Goal: Transaction & Acquisition: Purchase product/service

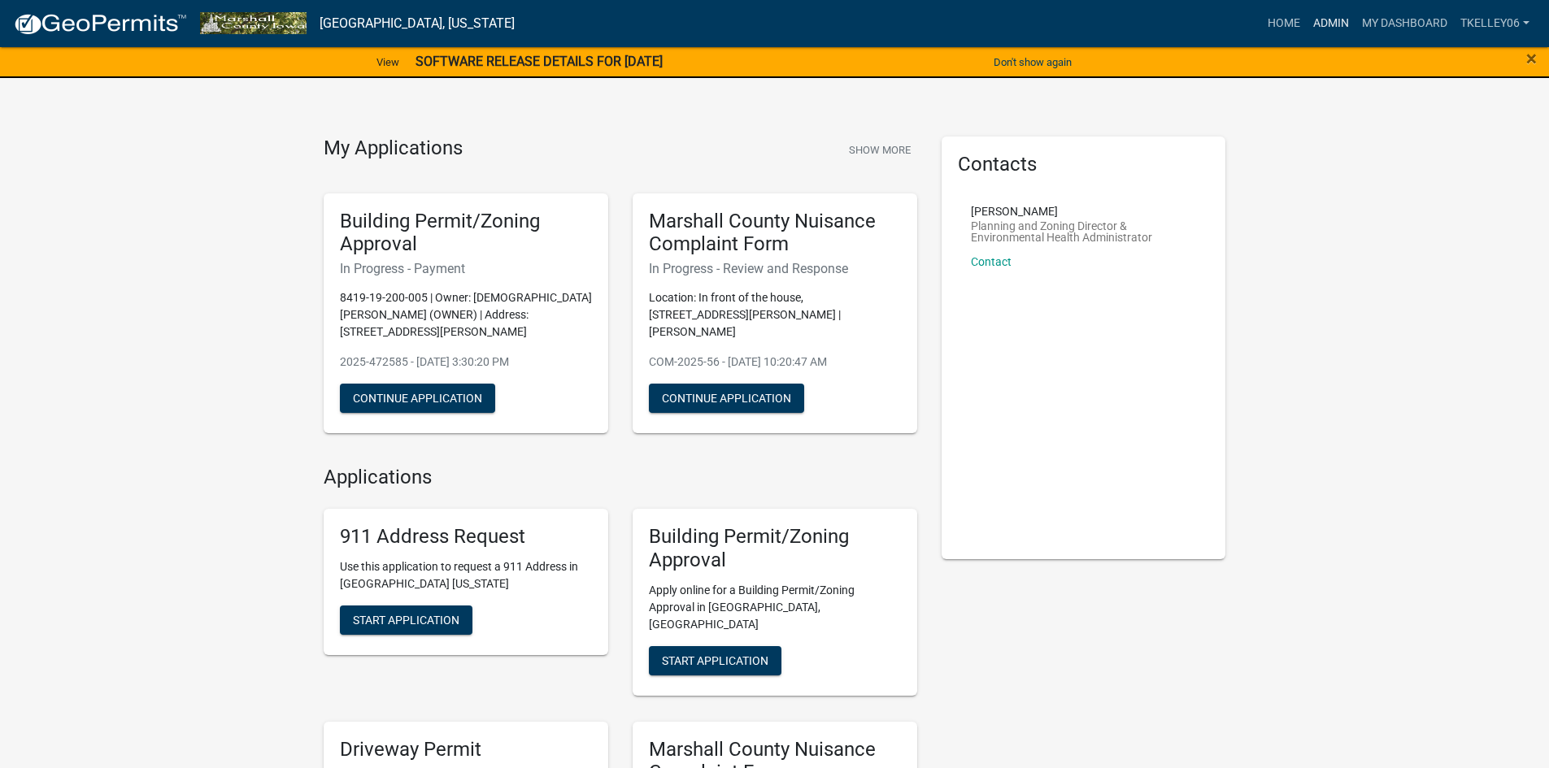
click at [1319, 26] on link "Admin" at bounding box center [1331, 23] width 49 height 31
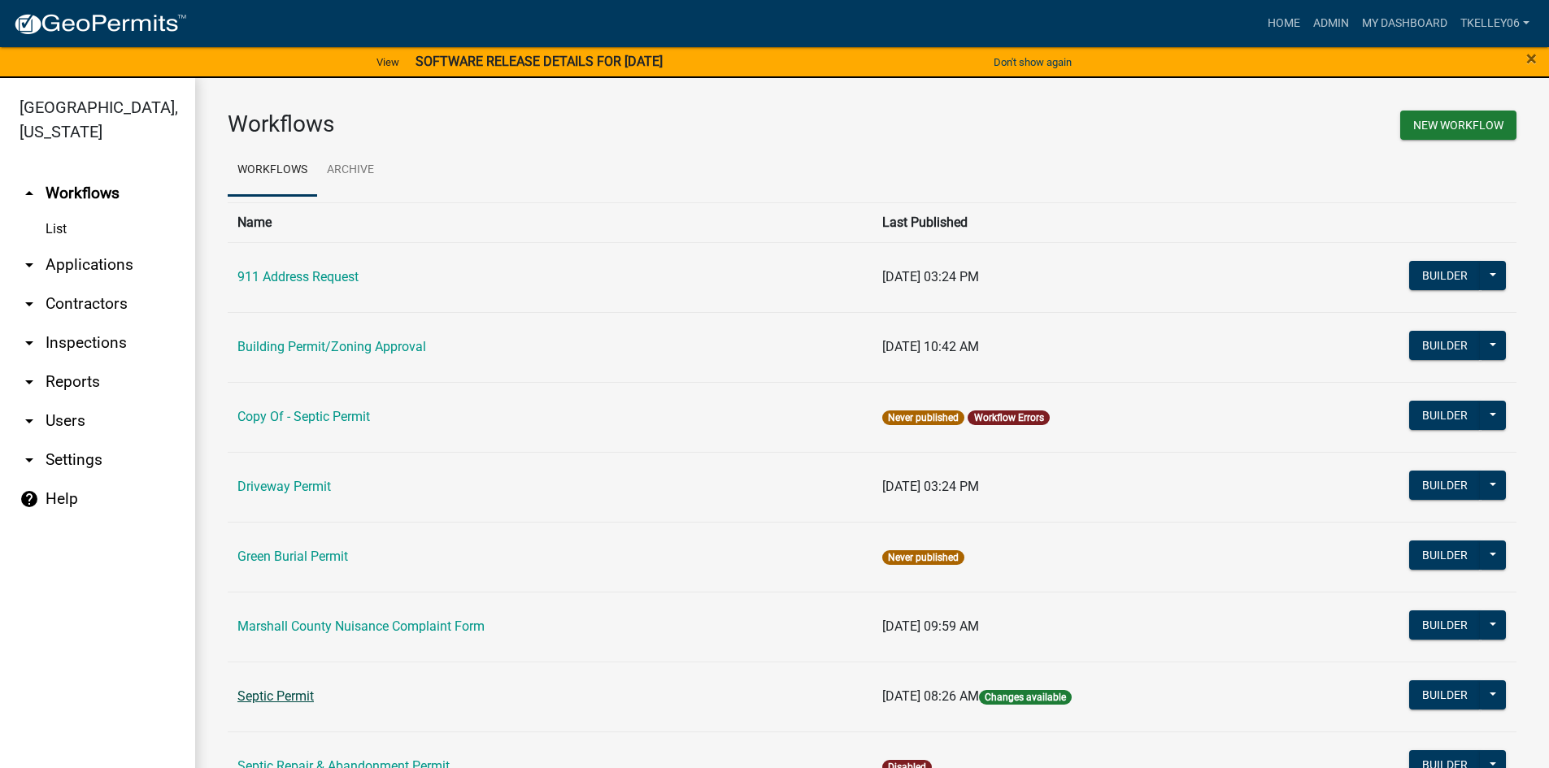
click at [267, 690] on link "Septic Permit" at bounding box center [275, 696] width 76 height 15
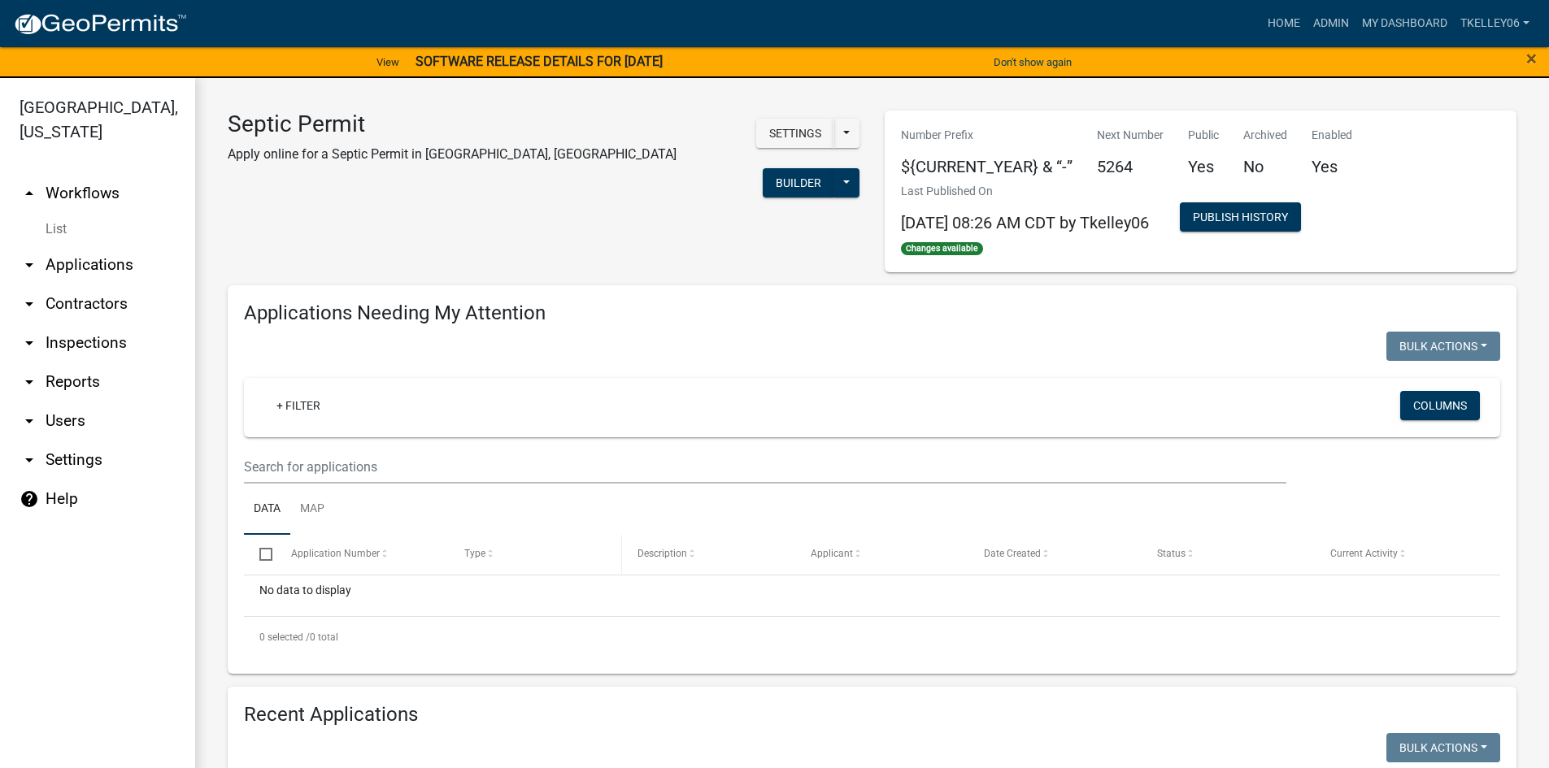
select select "3: 100"
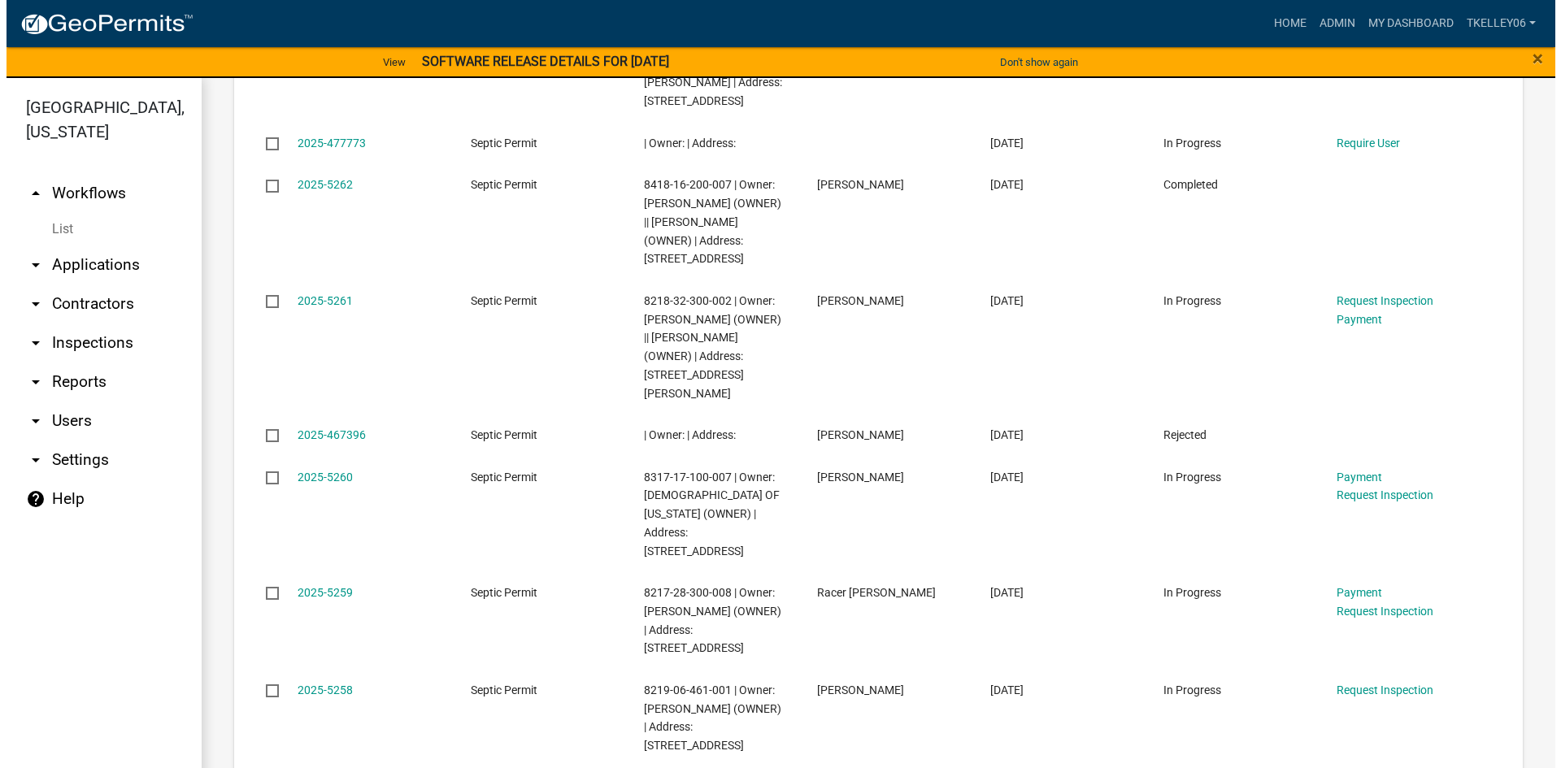
scroll to position [976, 0]
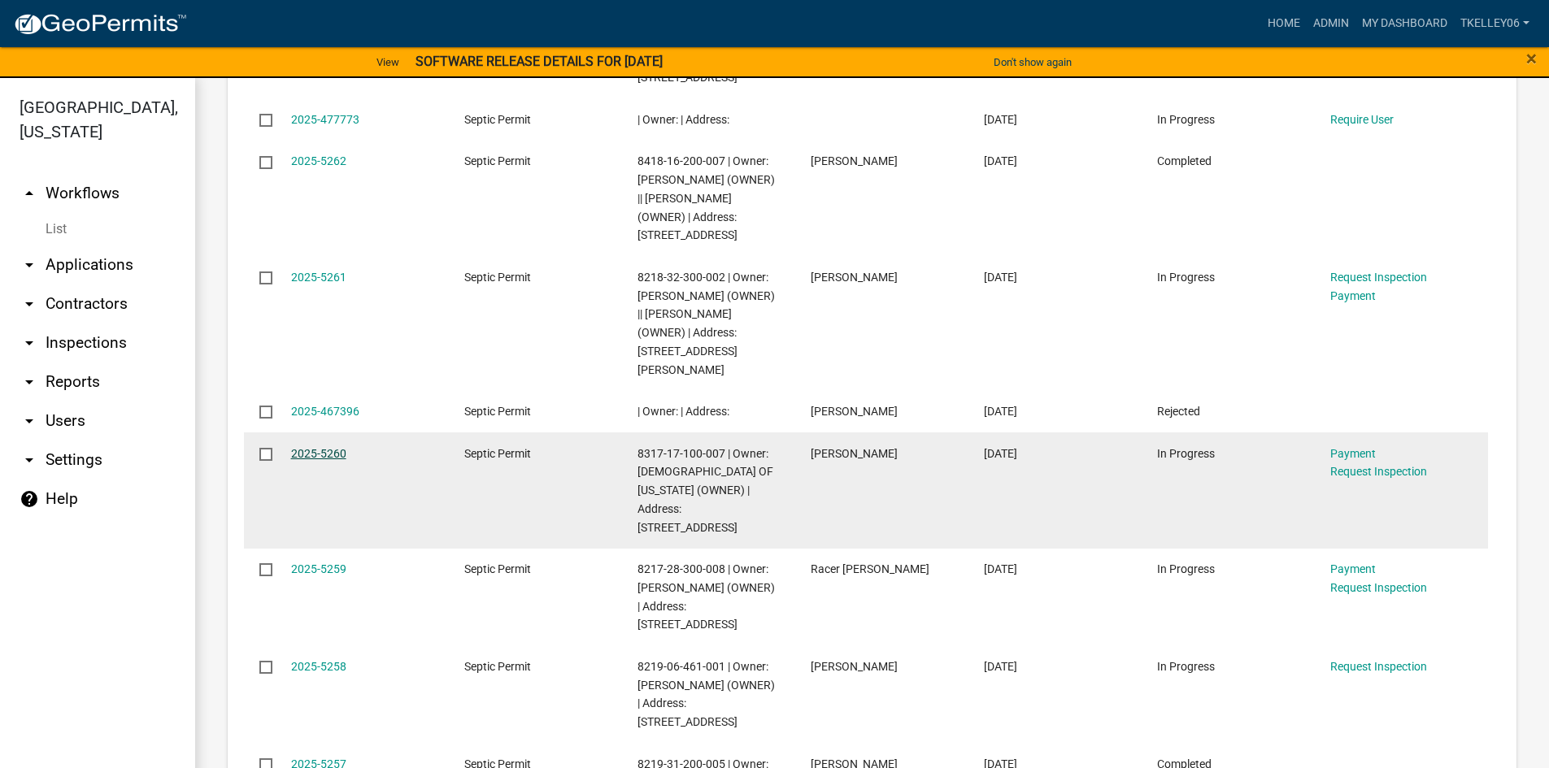
click at [318, 447] on link "2025-5260" at bounding box center [318, 453] width 55 height 13
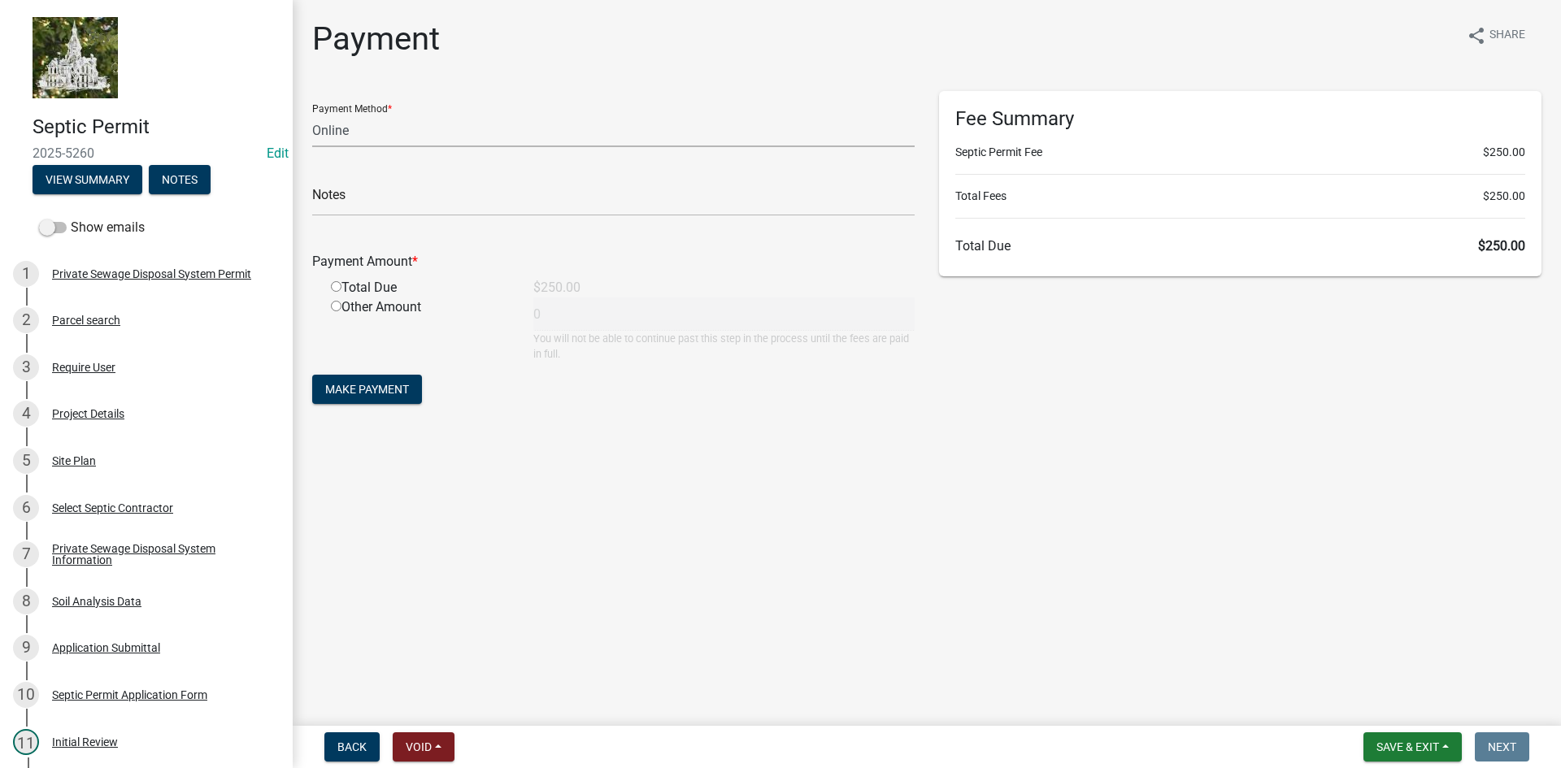
click at [320, 133] on select "Credit Card POS Check Cash Online" at bounding box center [613, 130] width 602 height 33
select select "1: 0"
click at [312, 114] on select "Credit Card POS Check Cash Online" at bounding box center [613, 130] width 602 height 33
click at [347, 205] on input "text" at bounding box center [613, 199] width 602 height 33
type input "1505"
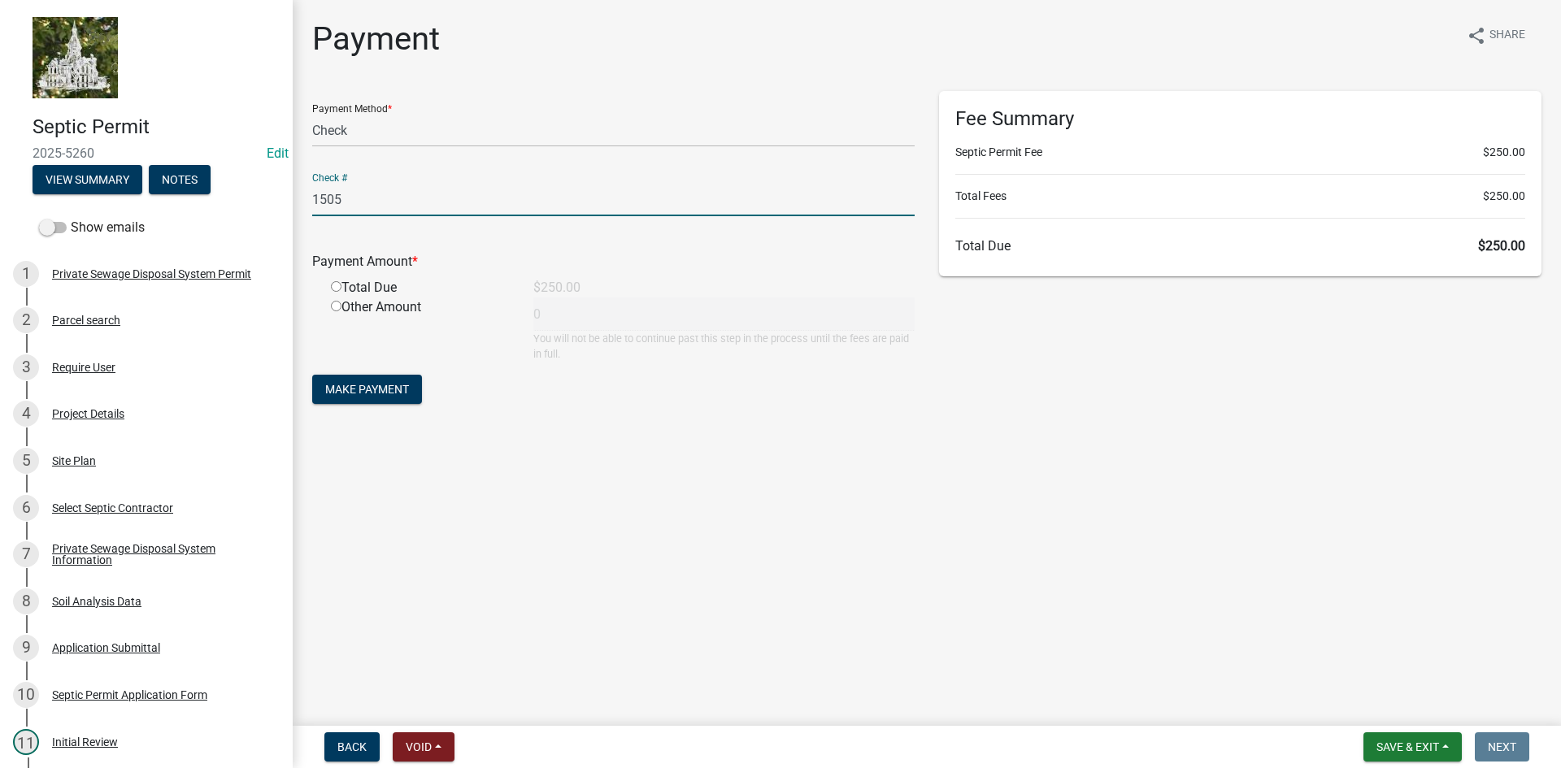
click at [337, 290] on input "radio" at bounding box center [336, 286] width 11 height 11
radio input "true"
type input "250"
click at [372, 390] on span "Make Payment" at bounding box center [367, 389] width 84 height 13
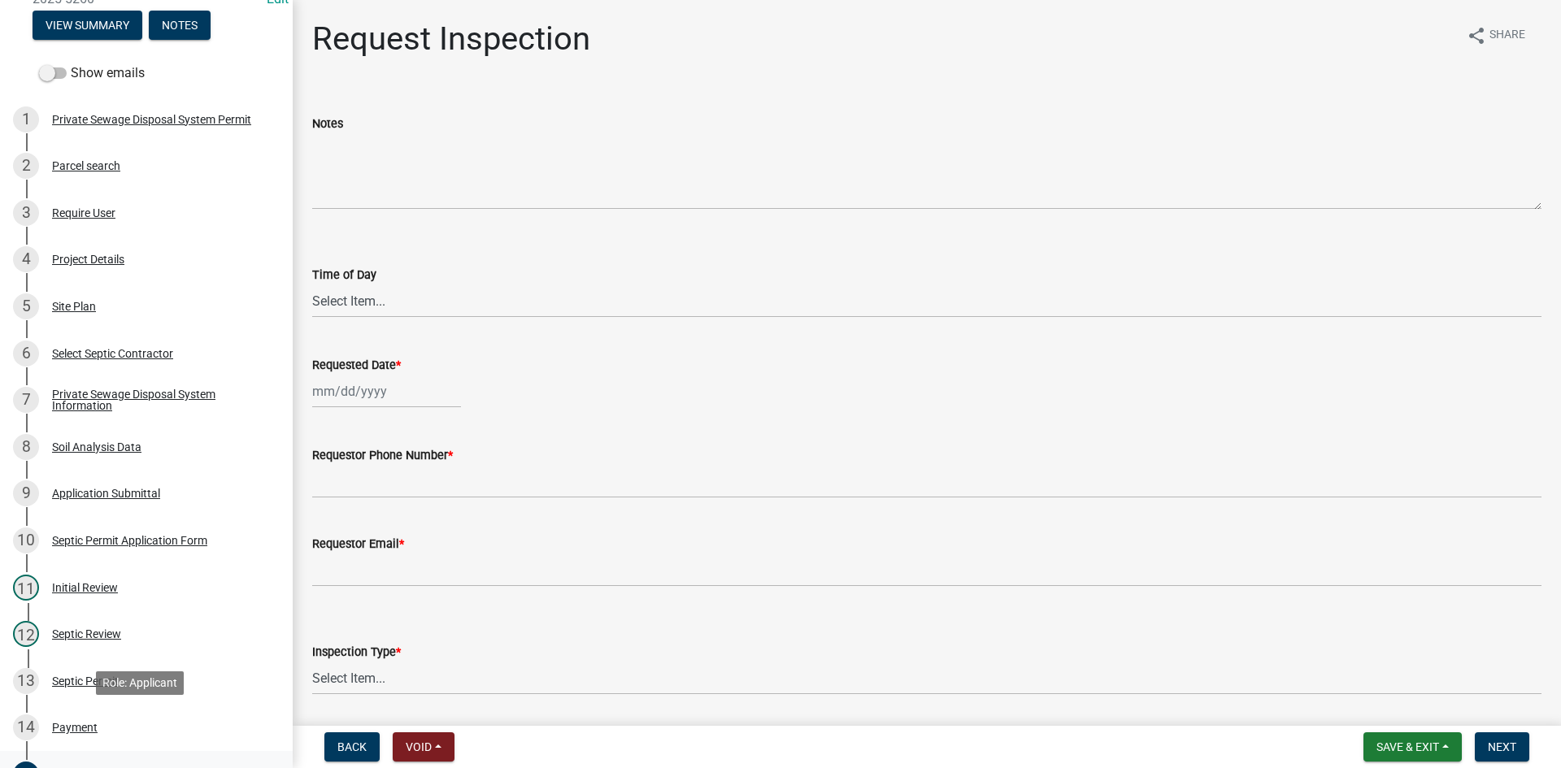
scroll to position [244, 0]
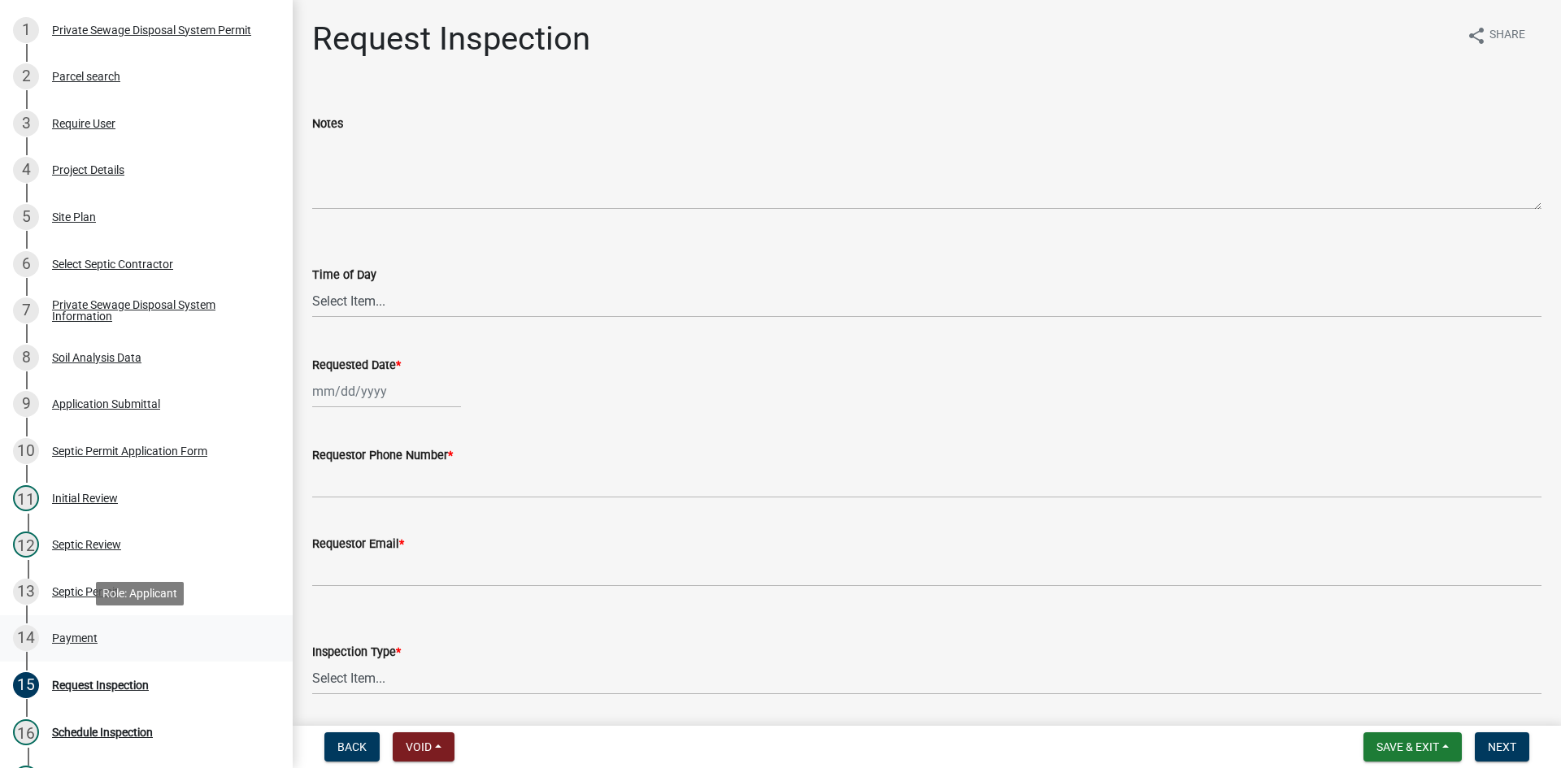
click at [90, 633] on div "Payment" at bounding box center [75, 638] width 46 height 11
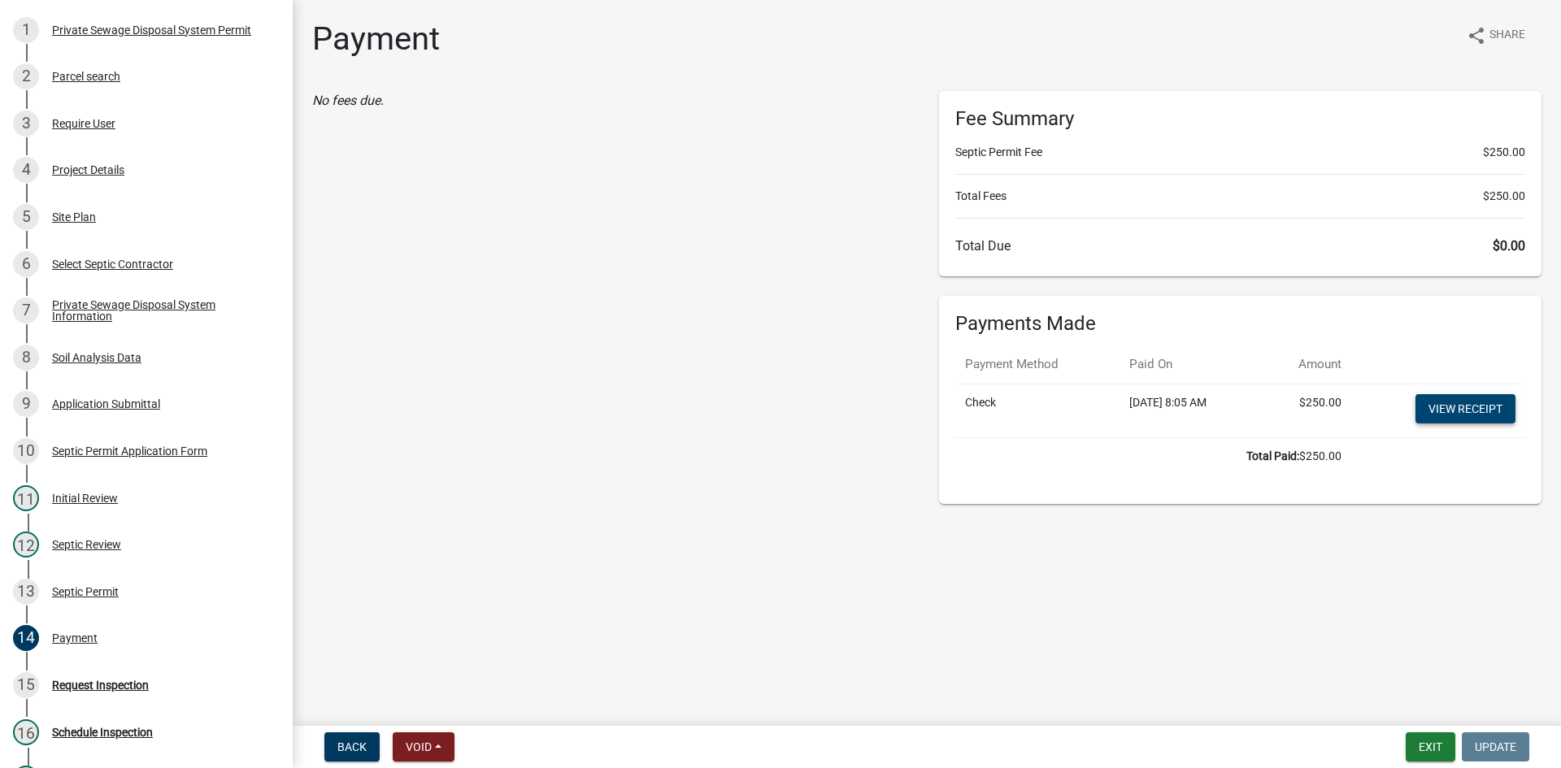
click at [1436, 400] on link "View receipt" at bounding box center [1465, 408] width 100 height 29
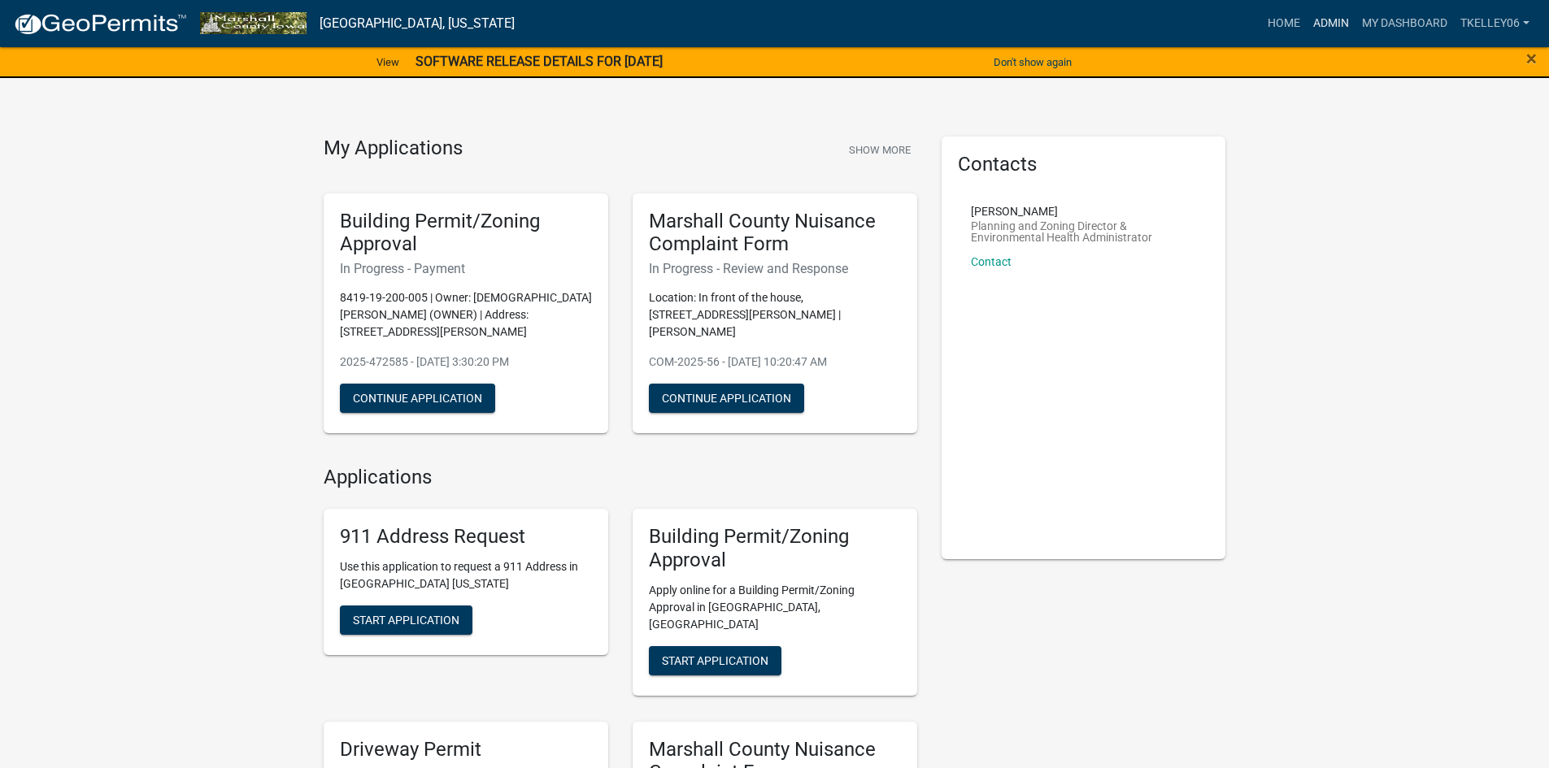
click at [1328, 15] on link "Admin" at bounding box center [1331, 23] width 49 height 31
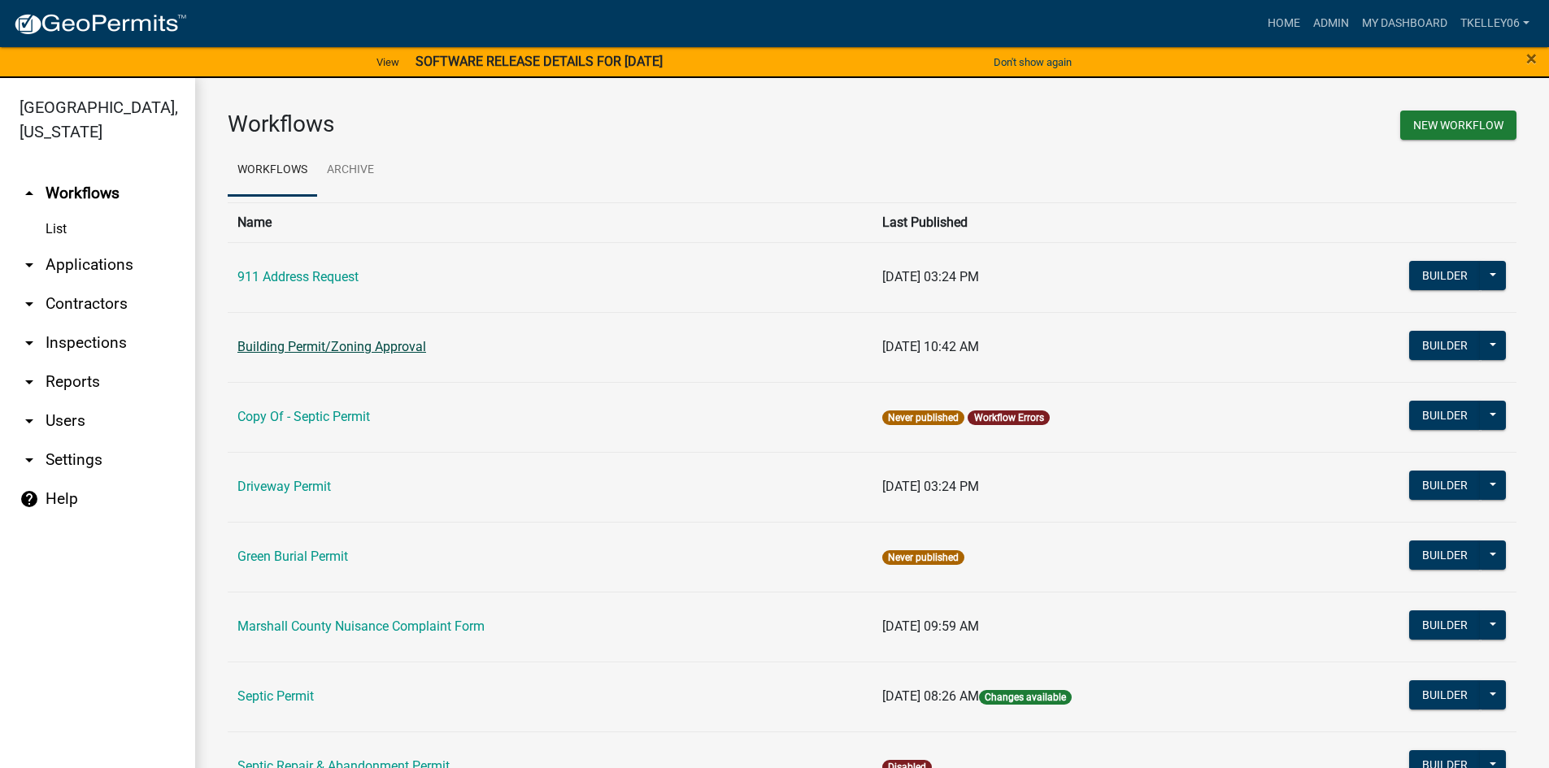
click at [349, 342] on link "Building Permit/Zoning Approval" at bounding box center [331, 346] width 189 height 15
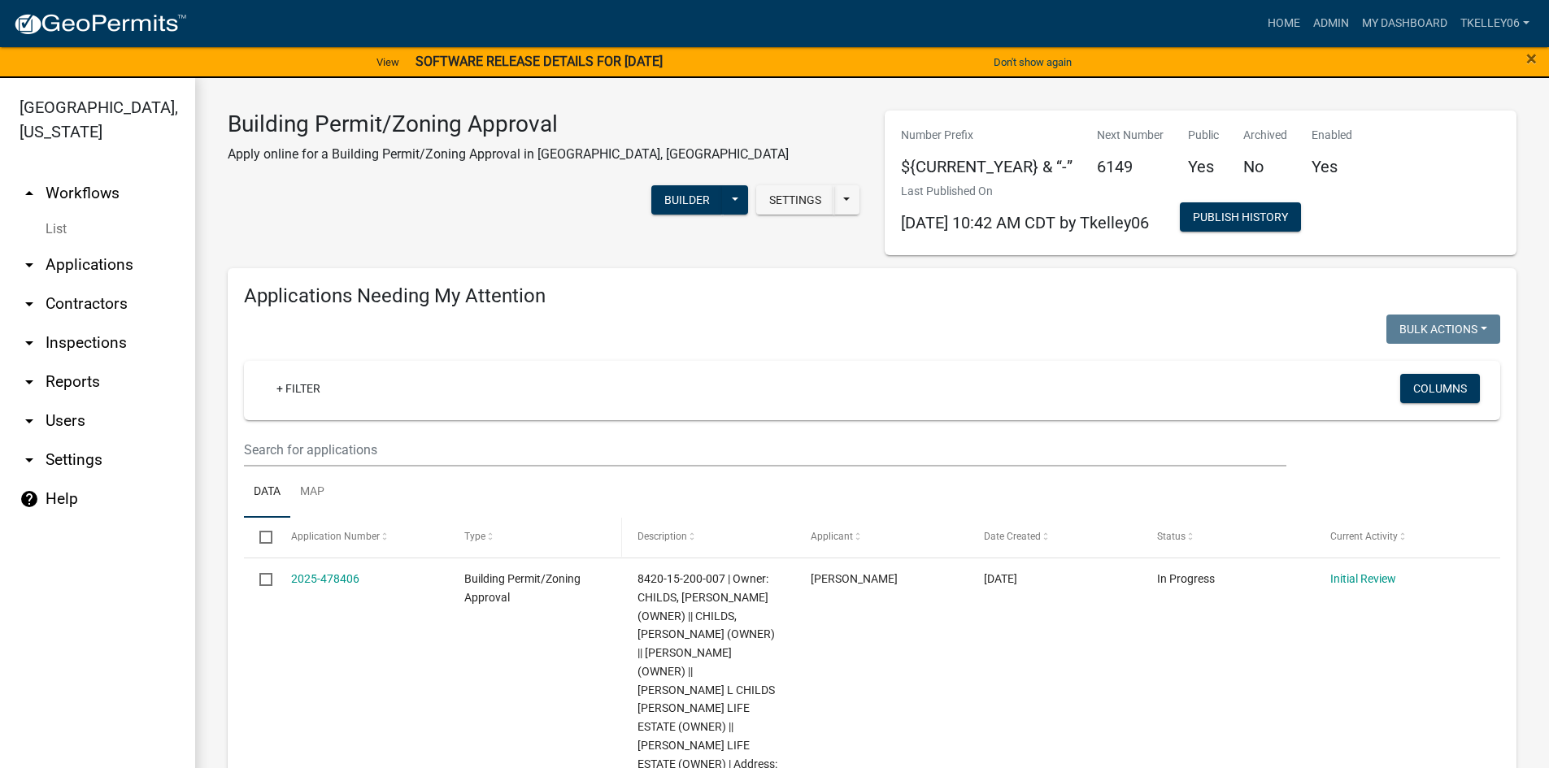
select select "3: 100"
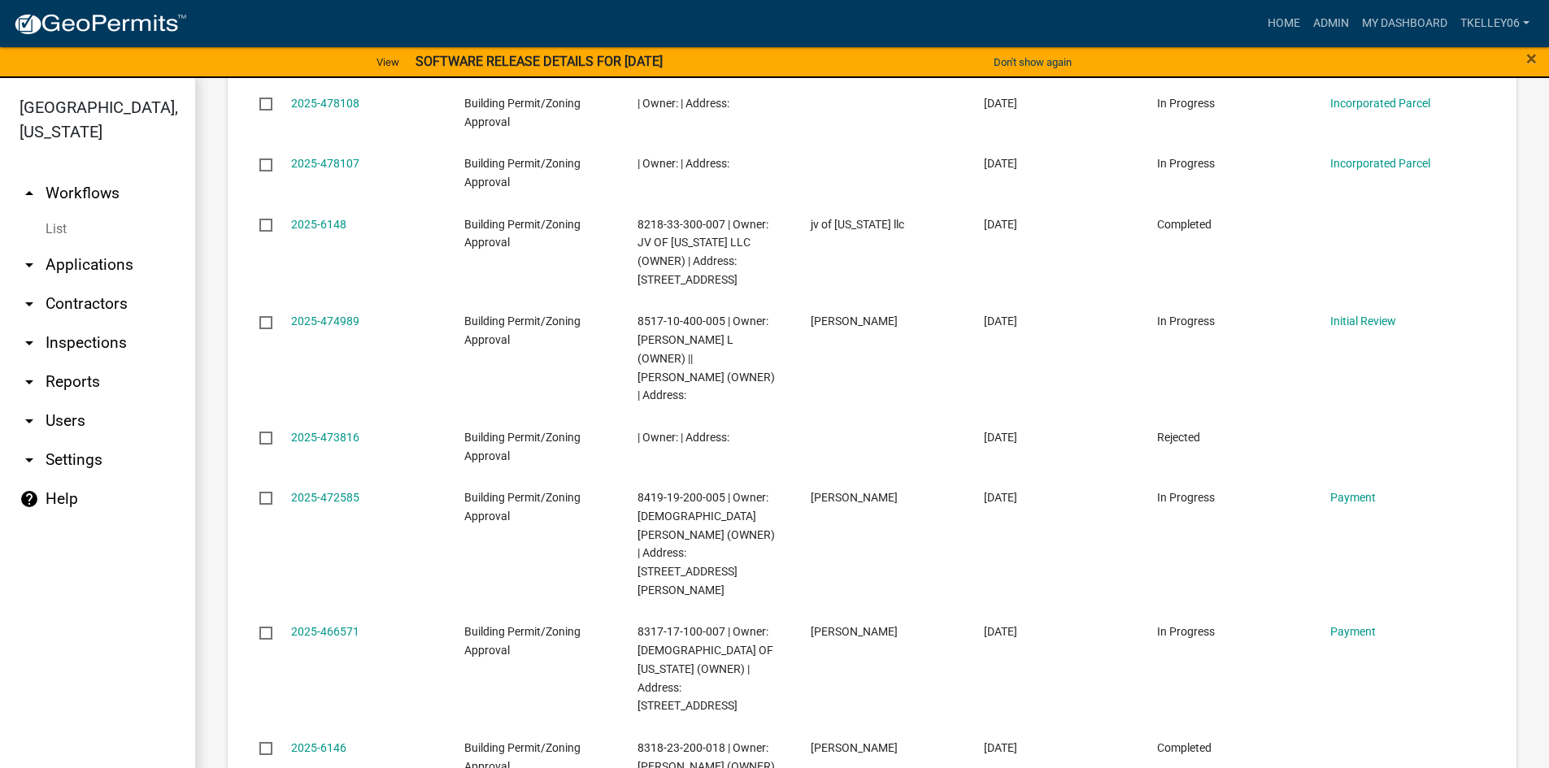
scroll to position [2033, 0]
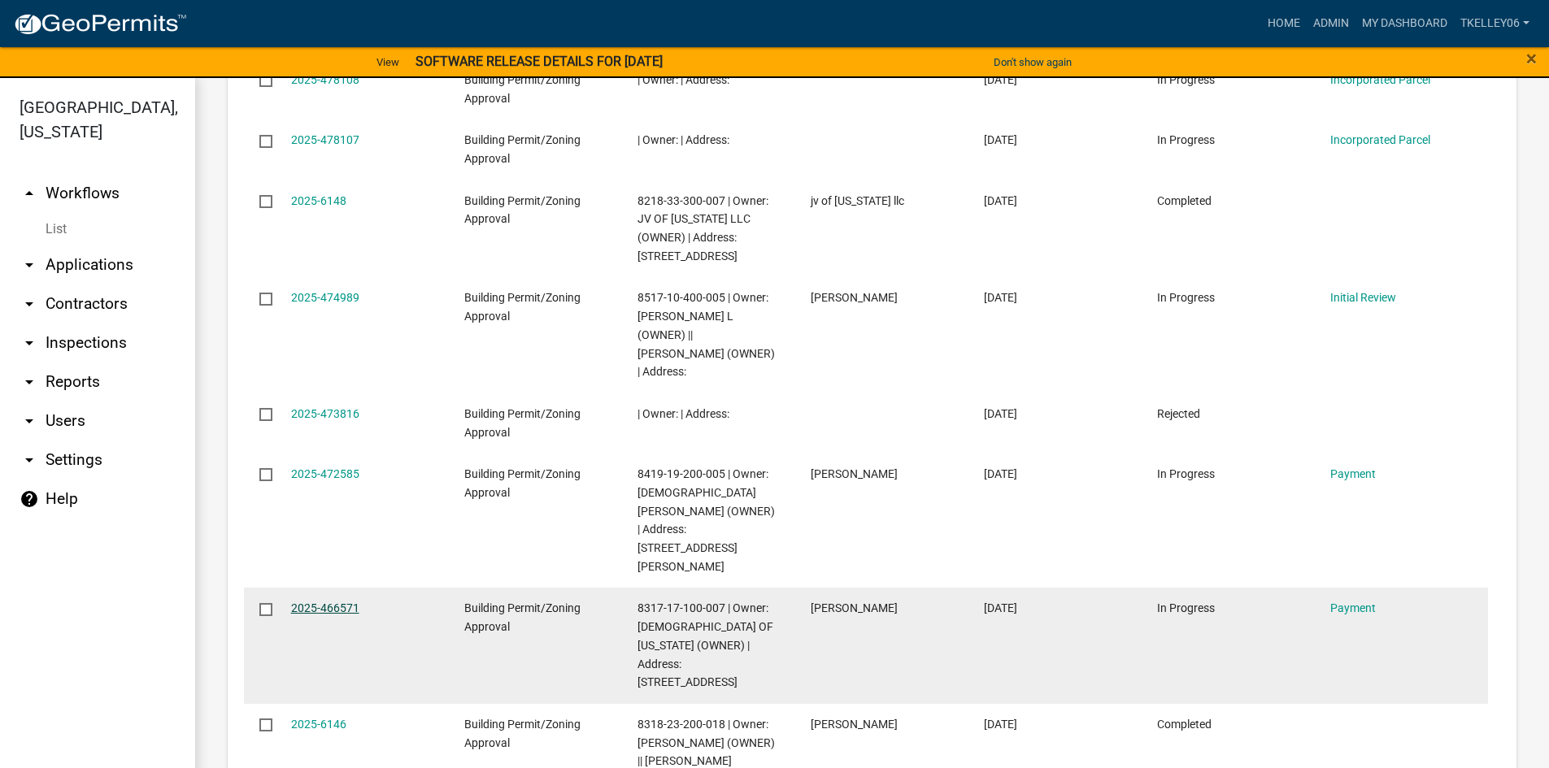
click at [317, 602] on link "2025-466571" at bounding box center [325, 608] width 68 height 13
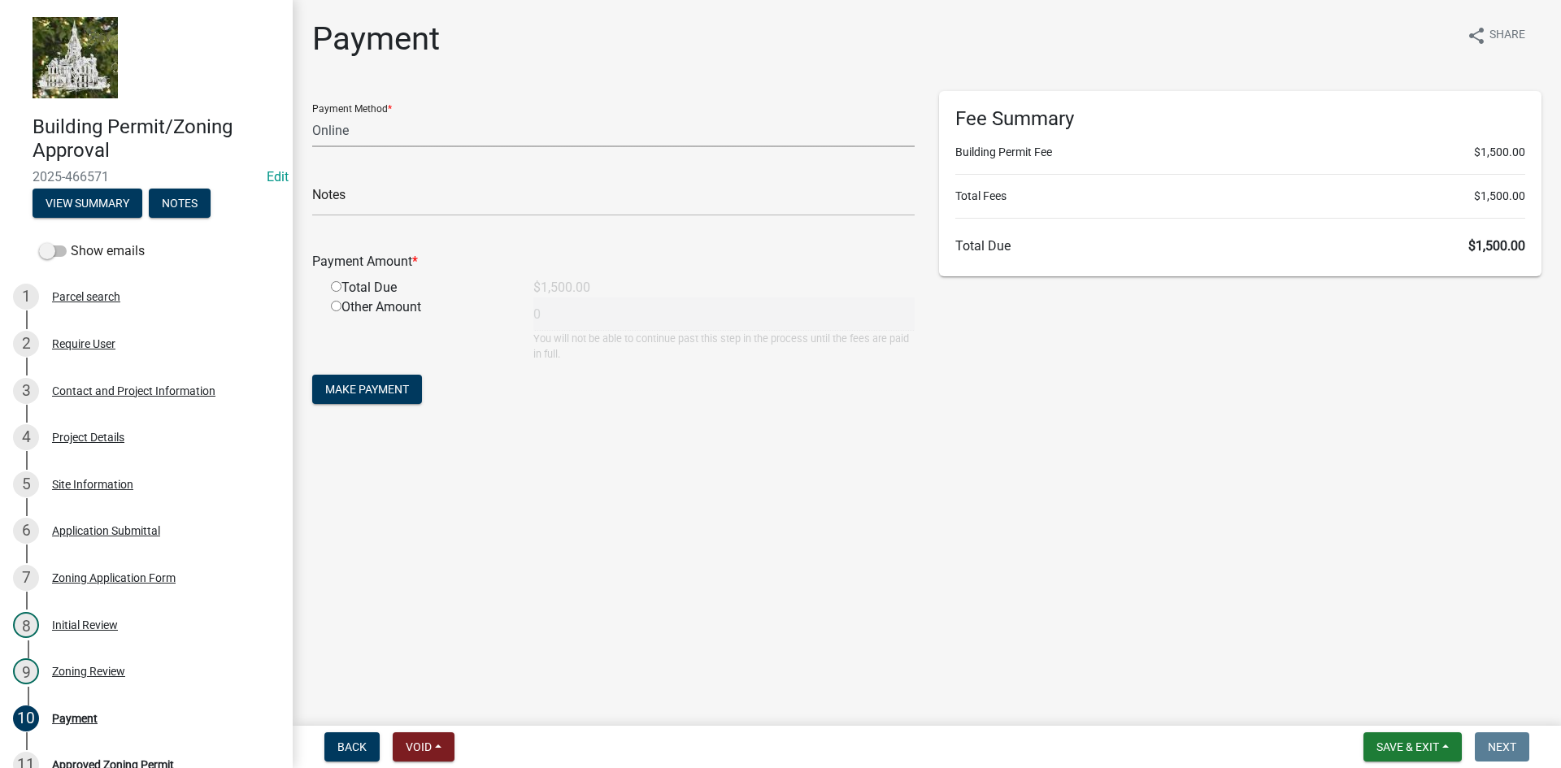
click at [348, 133] on select "Credit Card POS Check Cash Online" at bounding box center [613, 130] width 602 height 33
select select "1: 0"
click at [312, 114] on select "Credit Card POS Check Cash Online" at bounding box center [613, 130] width 602 height 33
click at [389, 211] on input "text" at bounding box center [613, 199] width 602 height 33
type input "1505"
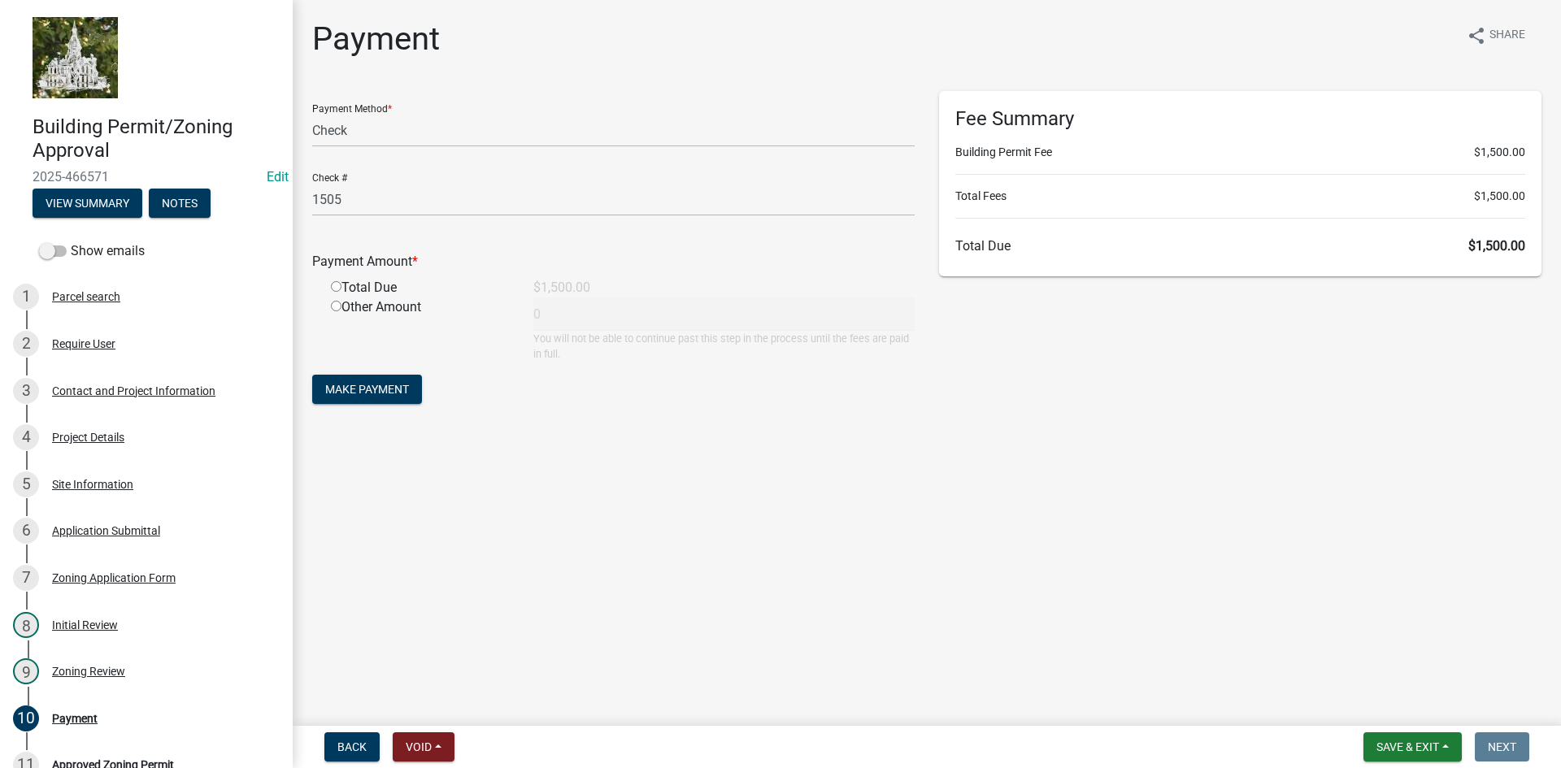
click at [338, 286] on input "radio" at bounding box center [336, 286] width 11 height 11
radio input "true"
type input "1500"
click at [378, 384] on span "Make Payment" at bounding box center [367, 389] width 84 height 13
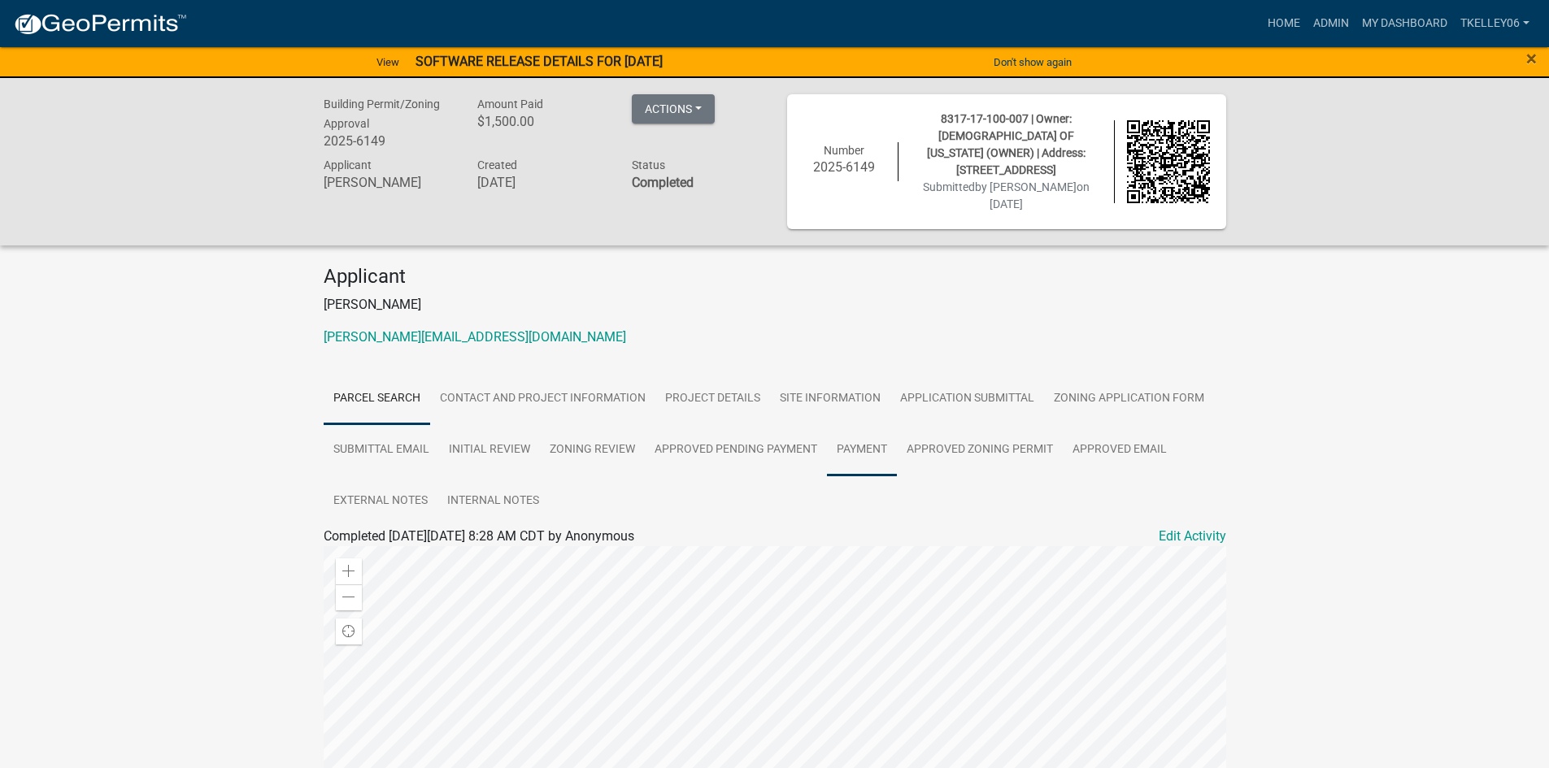
click at [861, 442] on link "Payment" at bounding box center [862, 450] width 70 height 52
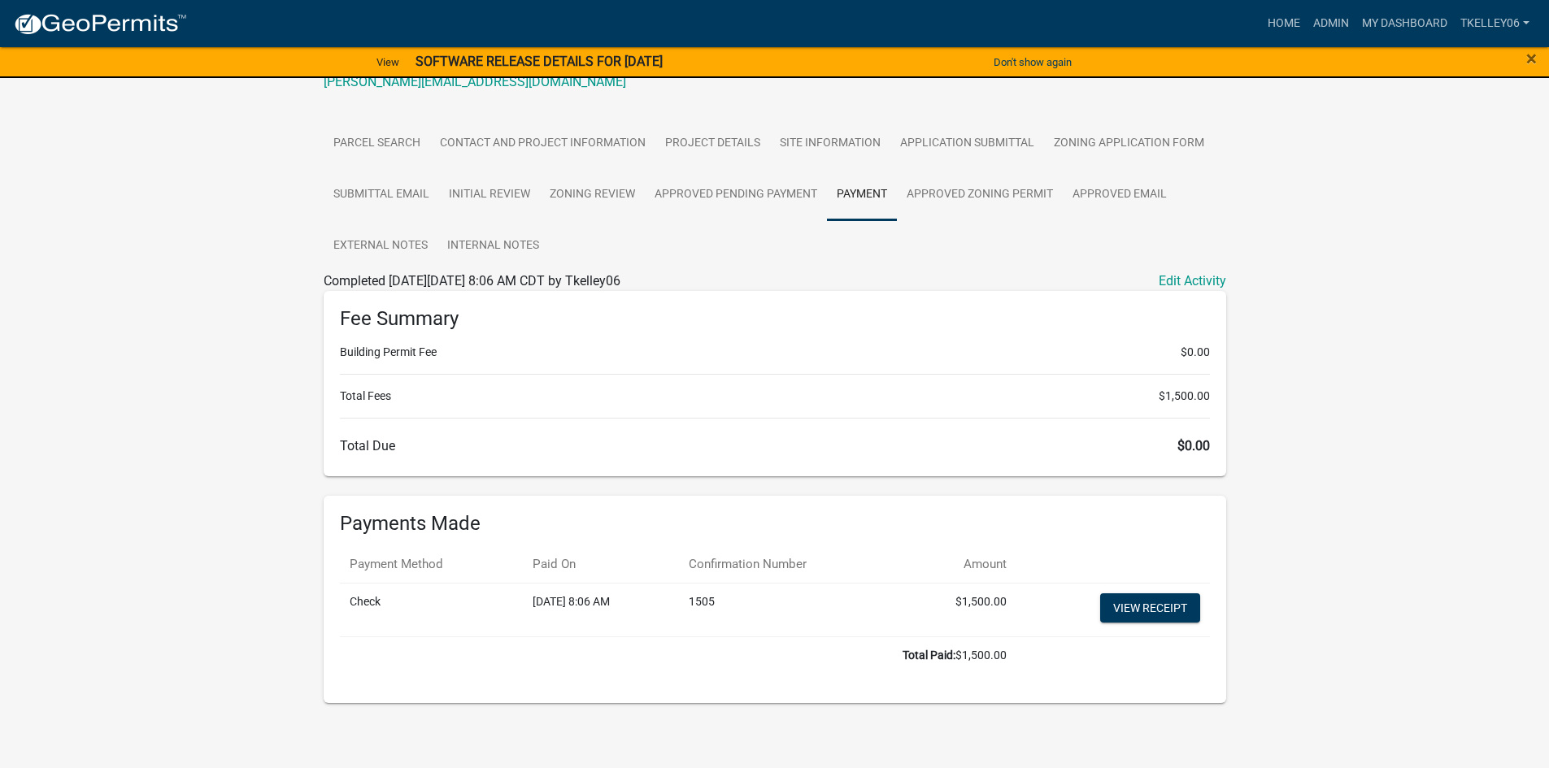
scroll to position [259, 0]
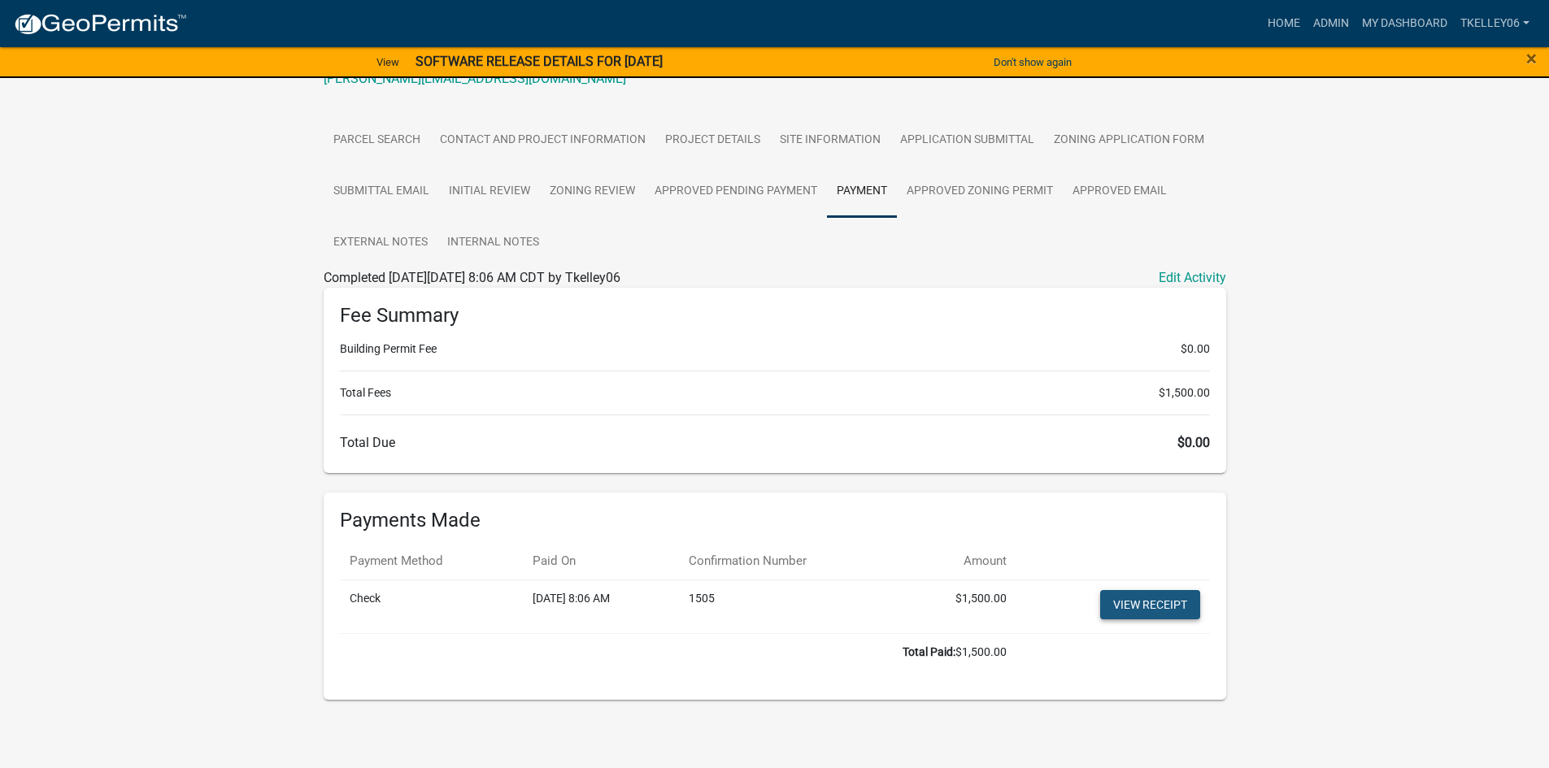
click at [1139, 601] on link "View receipt" at bounding box center [1150, 604] width 100 height 29
